Goal: Browse casually: Explore the website without a specific task or goal

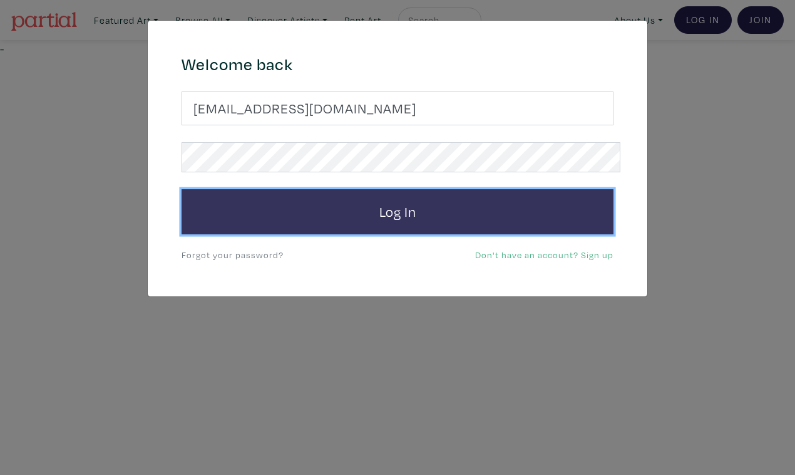
click at [401, 192] on button "Log In" at bounding box center [398, 211] width 432 height 45
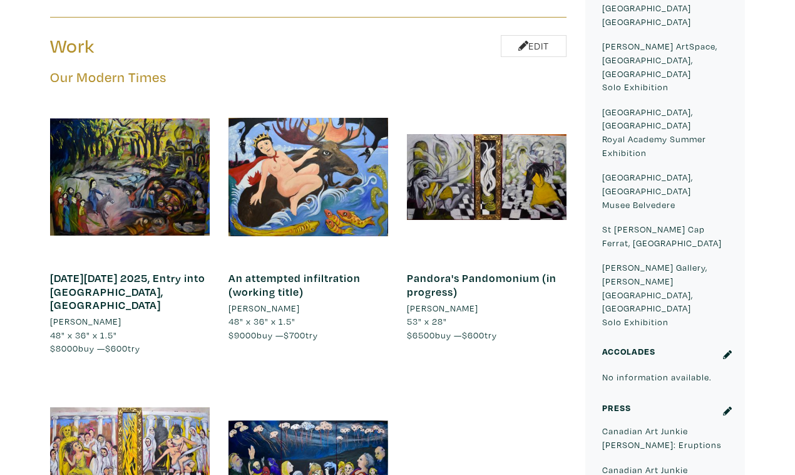
scroll to position [696, 0]
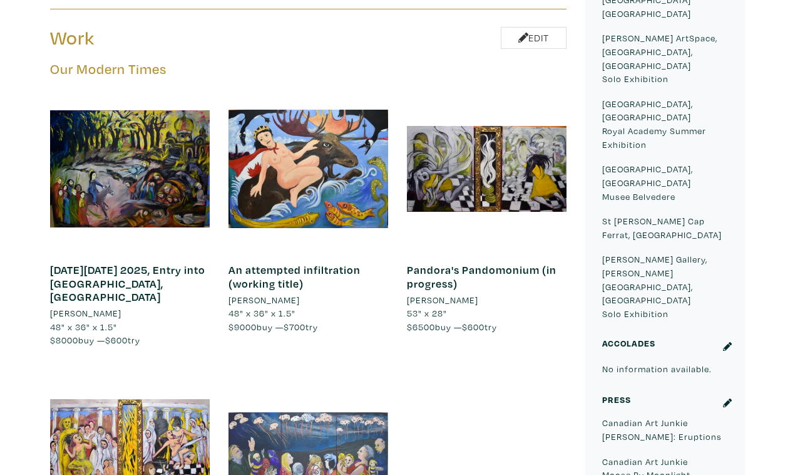
click at [354, 373] on div at bounding box center [309, 453] width 160 height 160
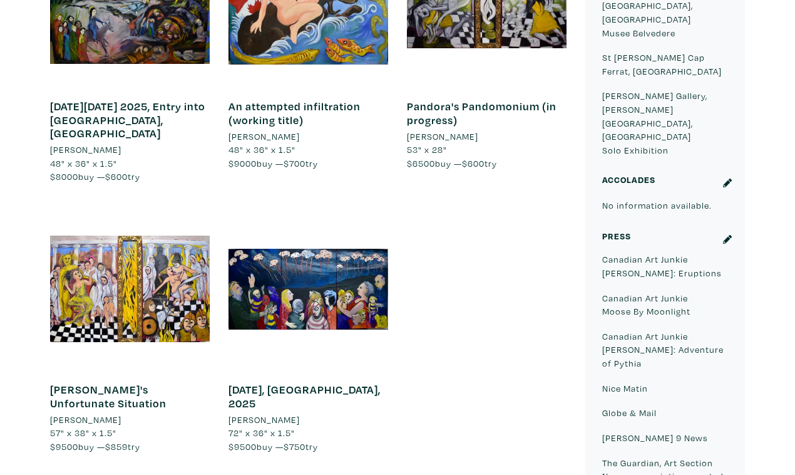
scroll to position [837, 0]
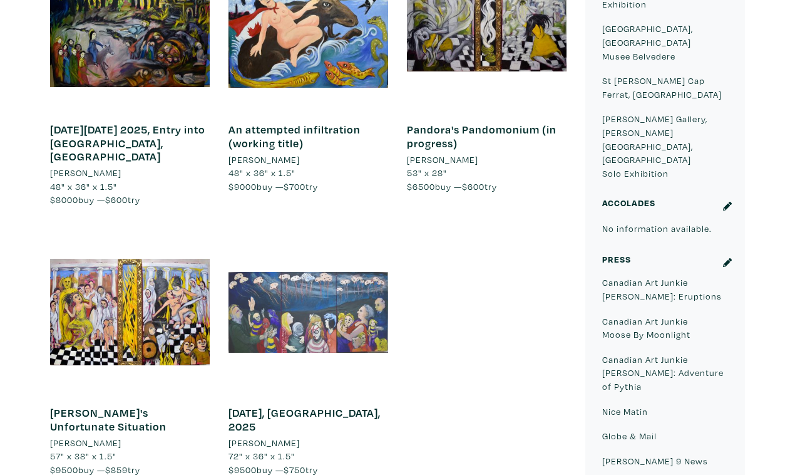
click at [348, 232] on div at bounding box center [309, 312] width 160 height 160
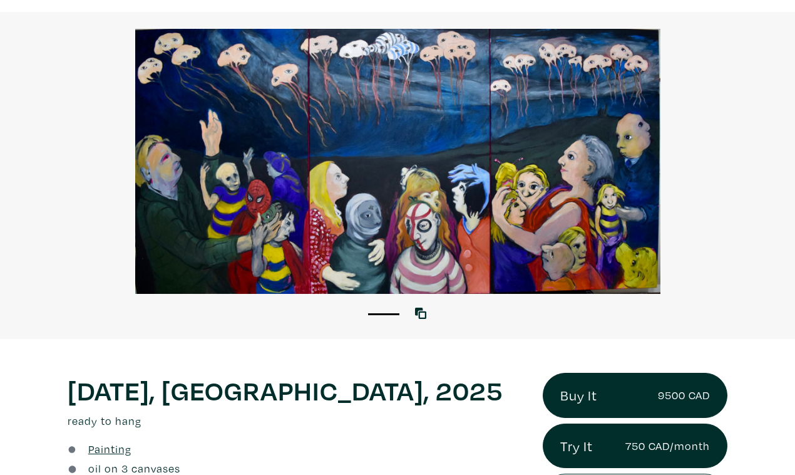
scroll to position [85, 0]
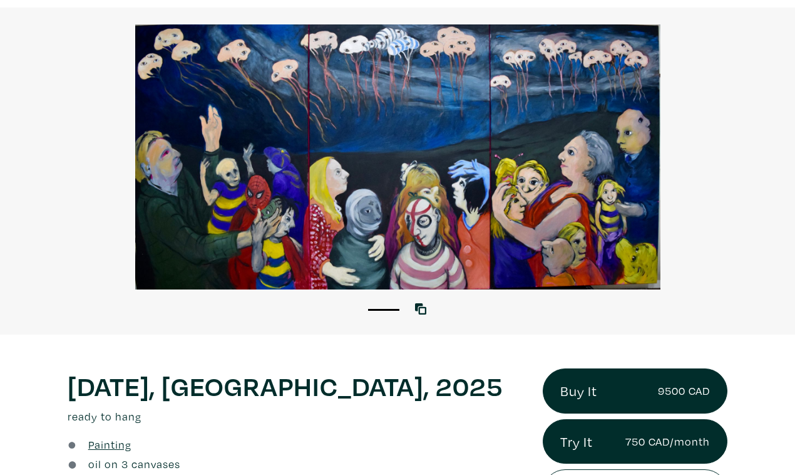
click at [725, 197] on div at bounding box center [397, 156] width 795 height 265
